Goal: Check status: Check status

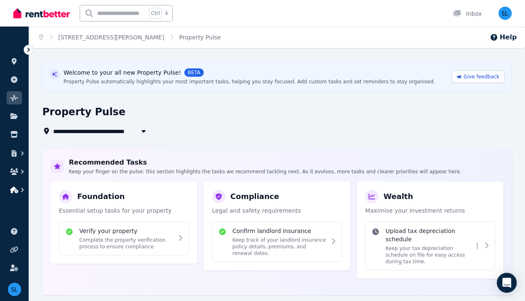
click at [24, 188] on icon "button" at bounding box center [22, 190] width 8 height 8
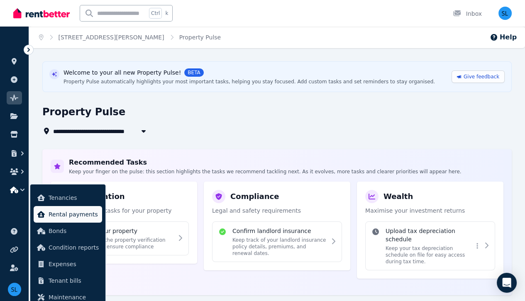
click at [63, 219] on span "Rental payments" at bounding box center [74, 215] width 50 height 10
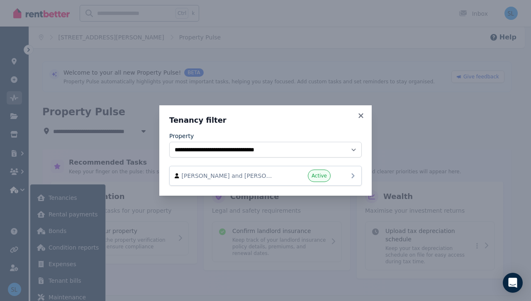
click at [292, 176] on div "Active" at bounding box center [306, 176] width 50 height 12
